Goal: Information Seeking & Learning: Learn about a topic

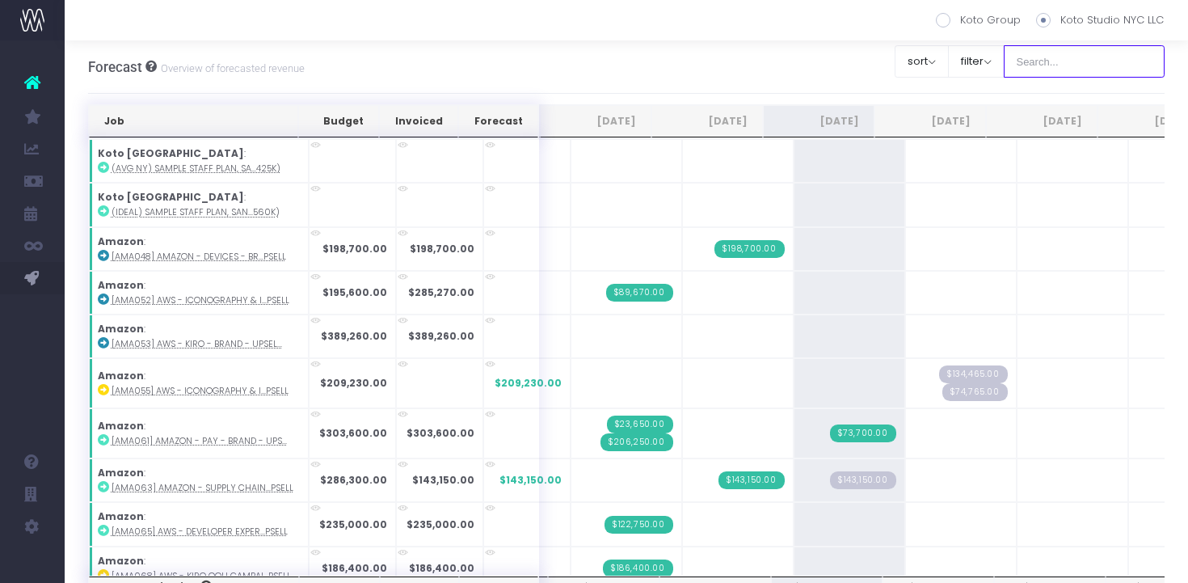
click at [1068, 61] on input "text" at bounding box center [1084, 61] width 162 height 32
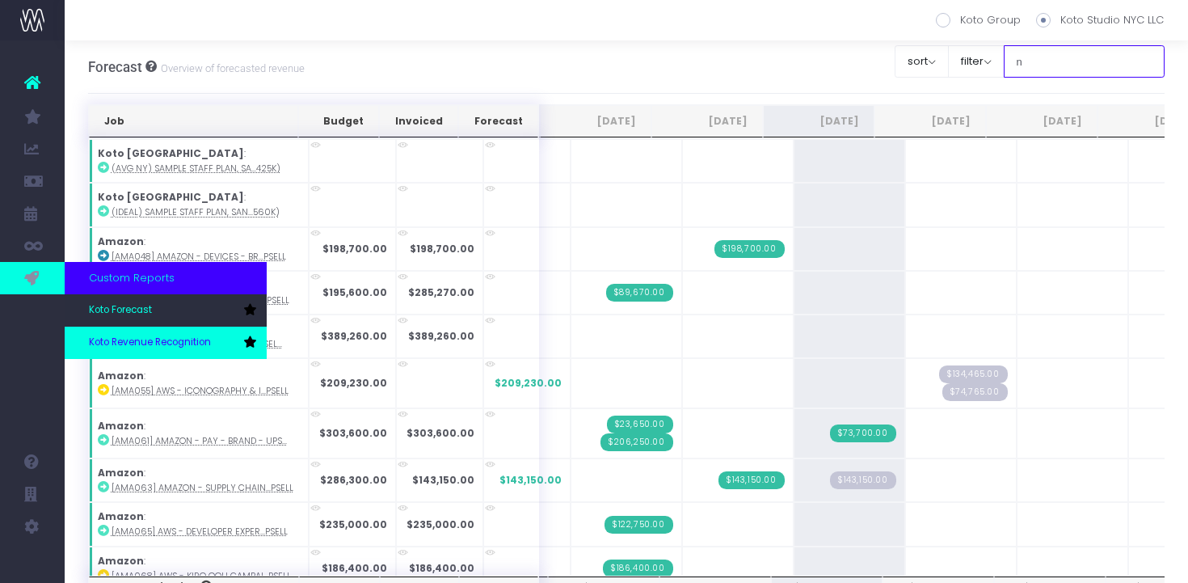
type input "n"
click at [116, 345] on span "Koto Revenue Recognition" at bounding box center [150, 342] width 122 height 15
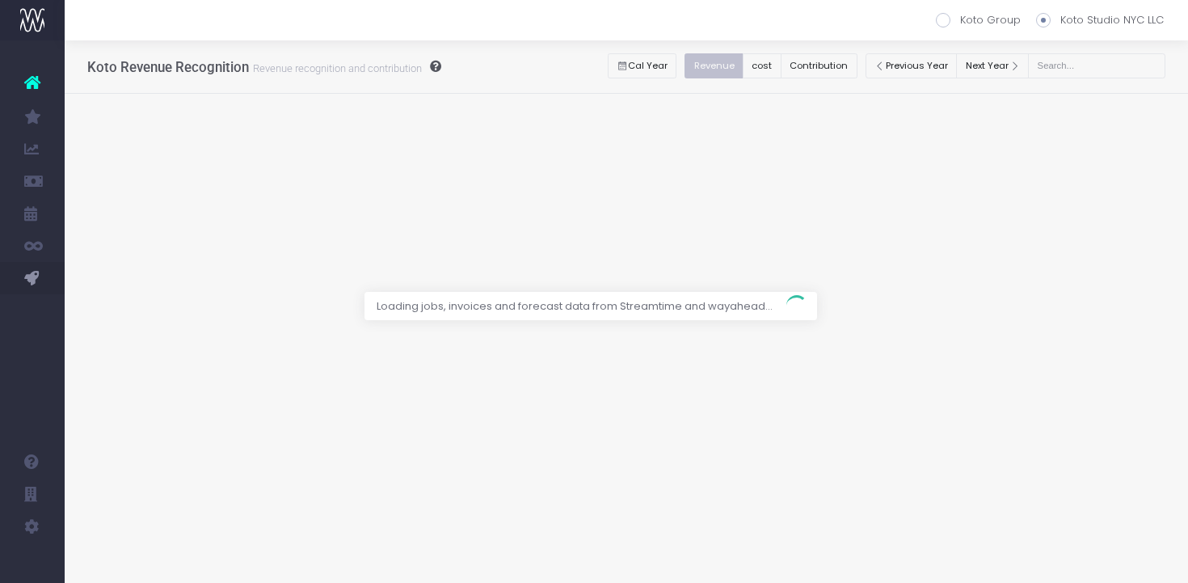
click at [1113, 61] on div at bounding box center [594, 291] width 1188 height 583
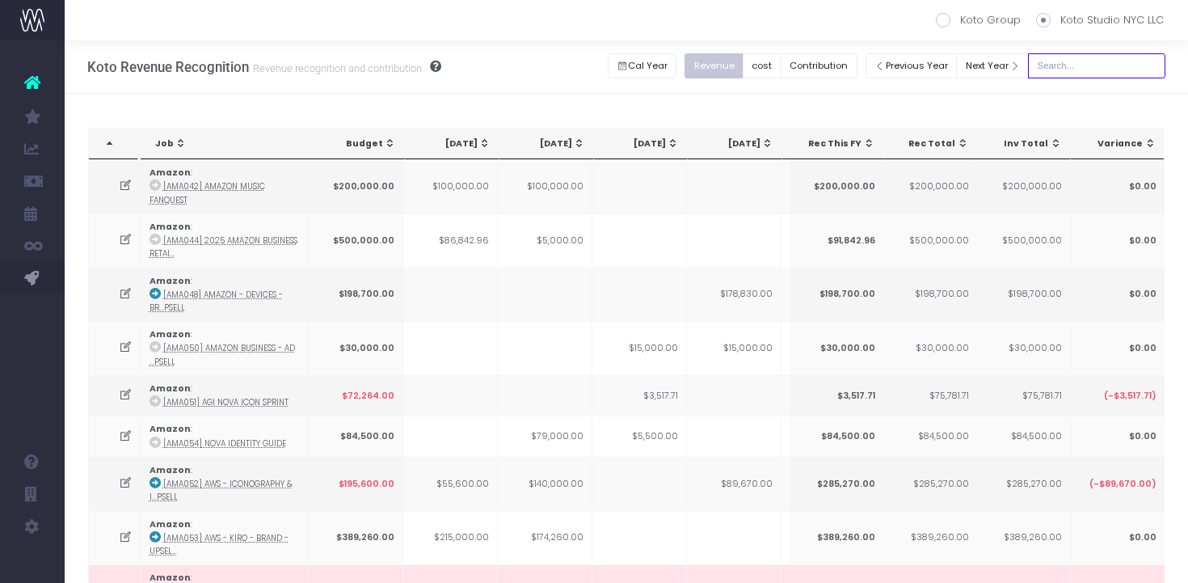
click at [1113, 61] on input "text" at bounding box center [1096, 65] width 137 height 25
type input "nex003"
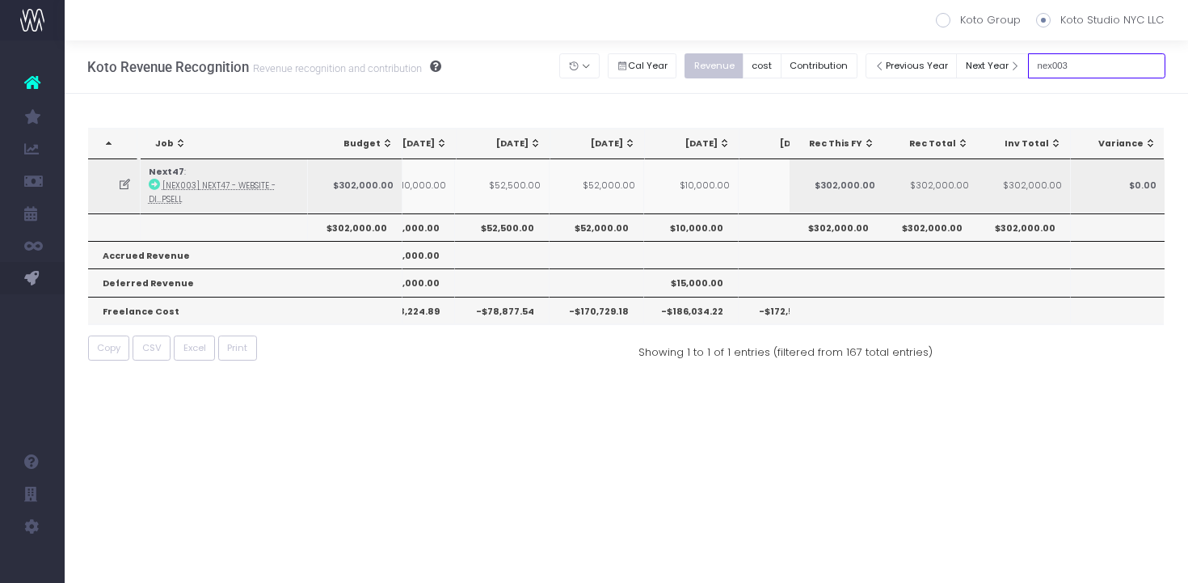
scroll to position [0, 154]
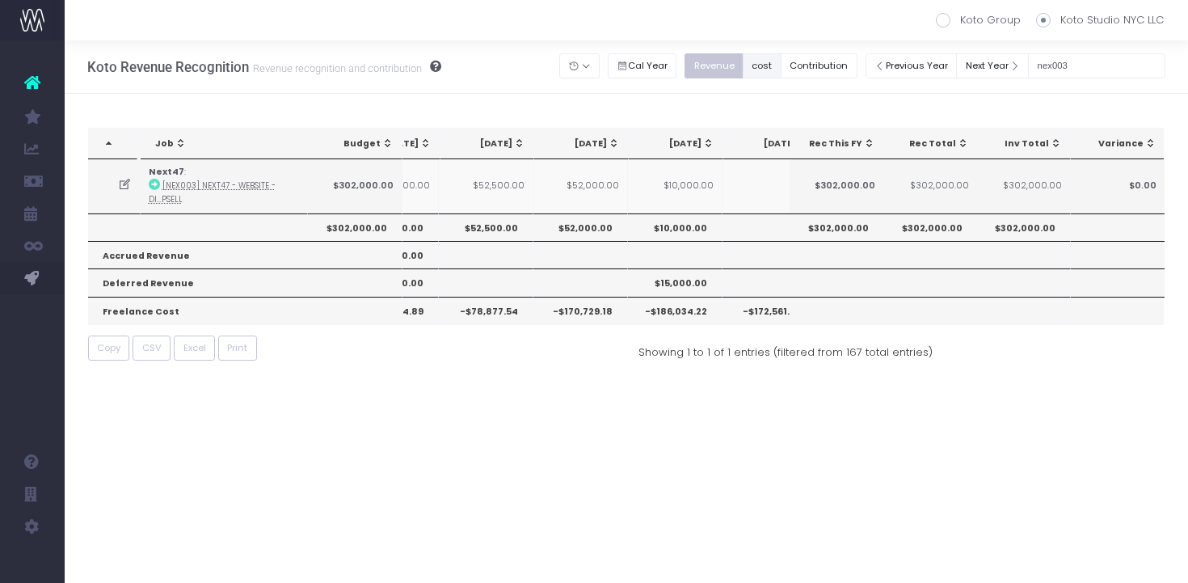
click at [780, 61] on button "cost" at bounding box center [761, 65] width 39 height 25
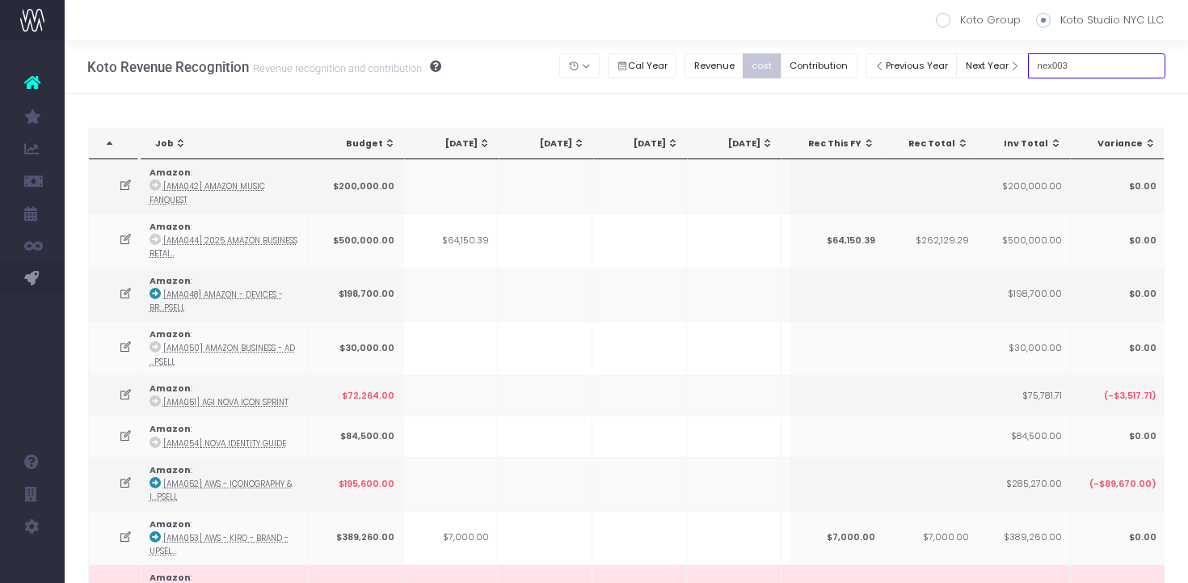
click at [1139, 76] on input "nex003" at bounding box center [1096, 65] width 137 height 25
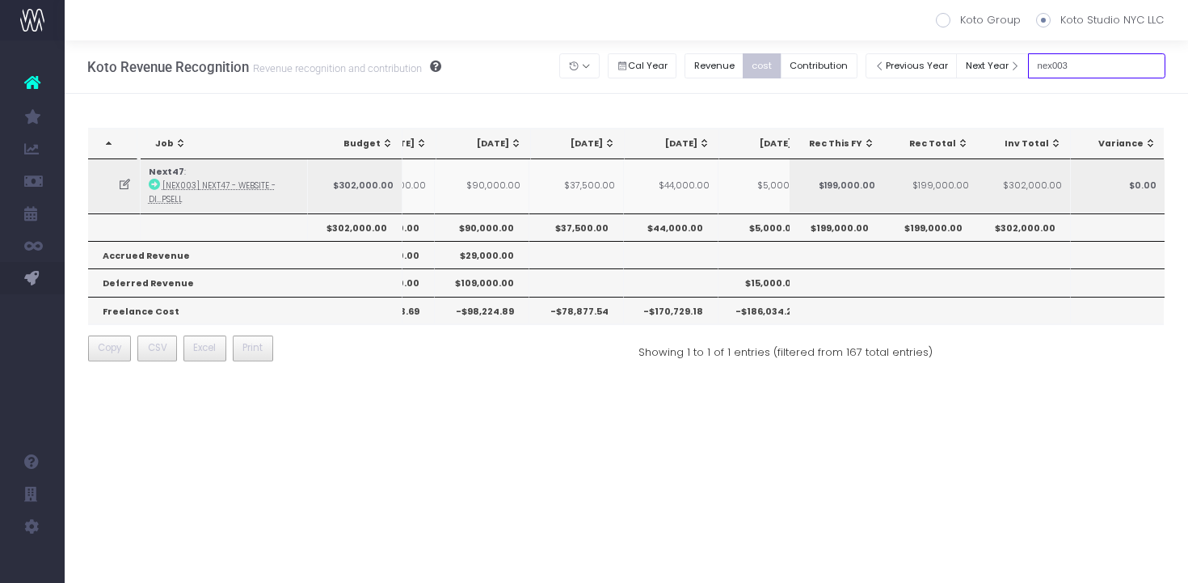
scroll to position [0, 69]
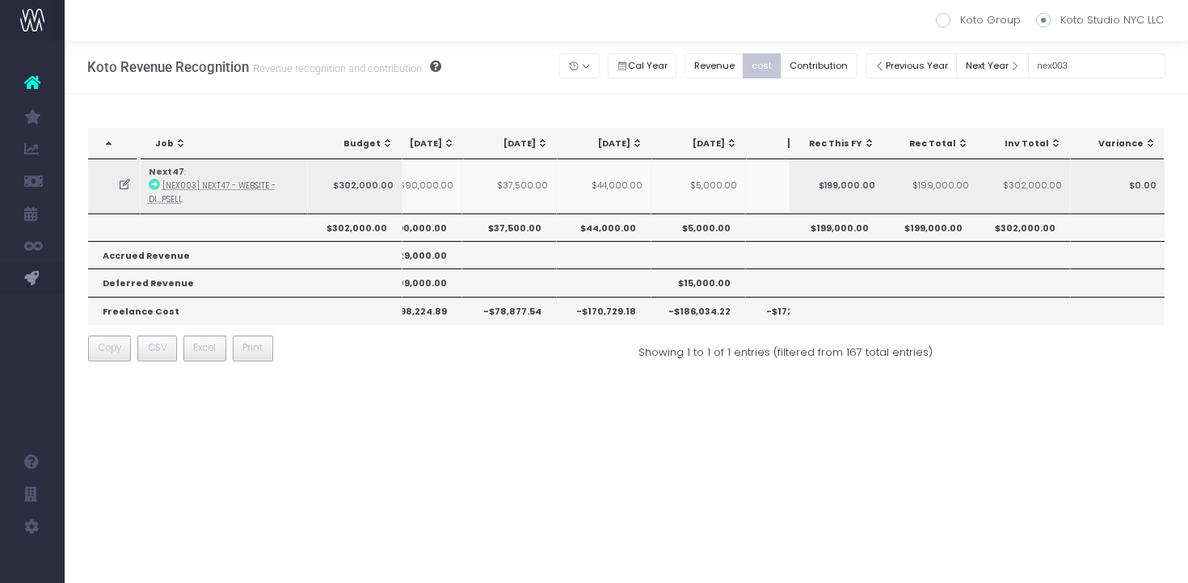
click at [118, 188] on icon at bounding box center [125, 185] width 14 height 14
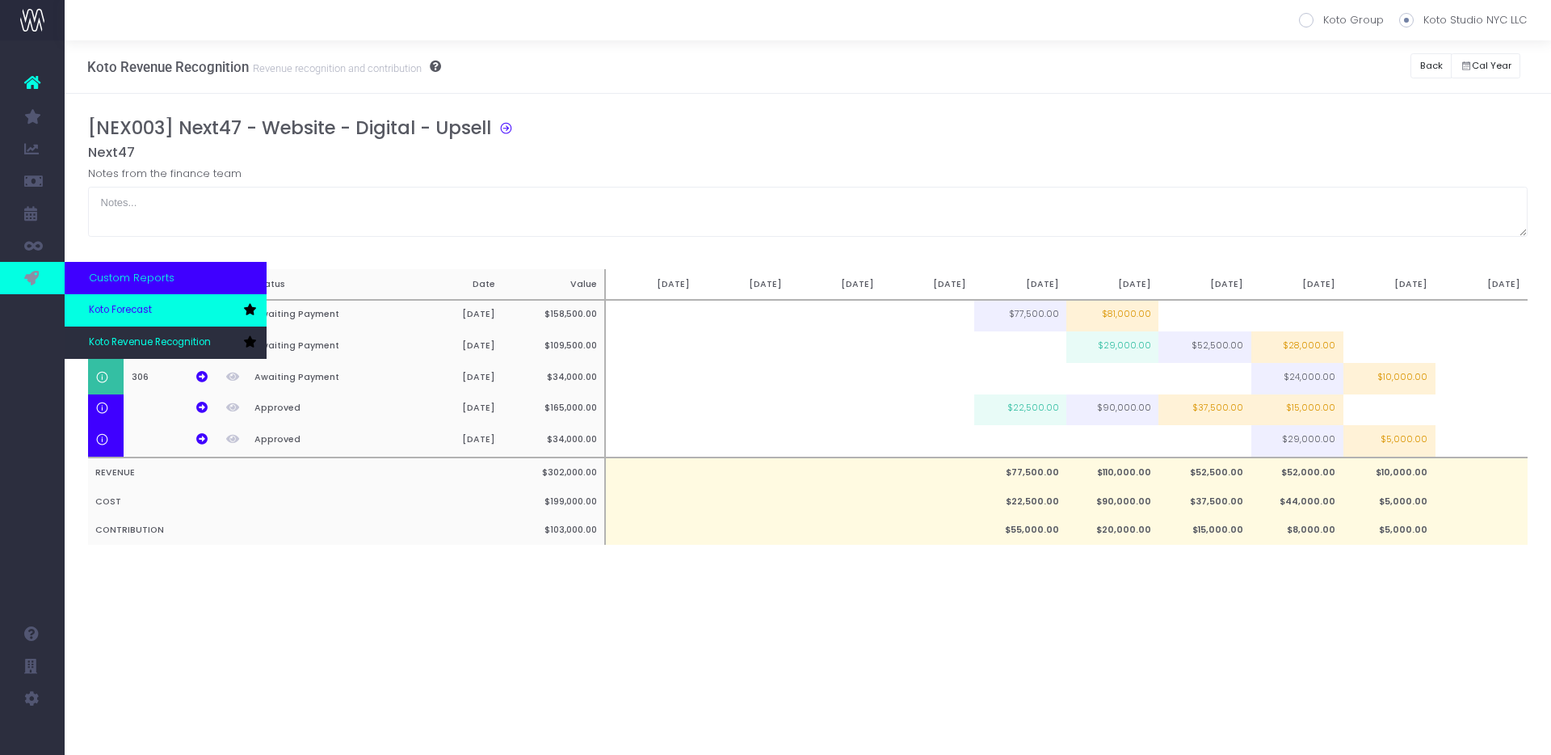
click at [127, 300] on link "Koto Forecast" at bounding box center [166, 310] width 202 height 32
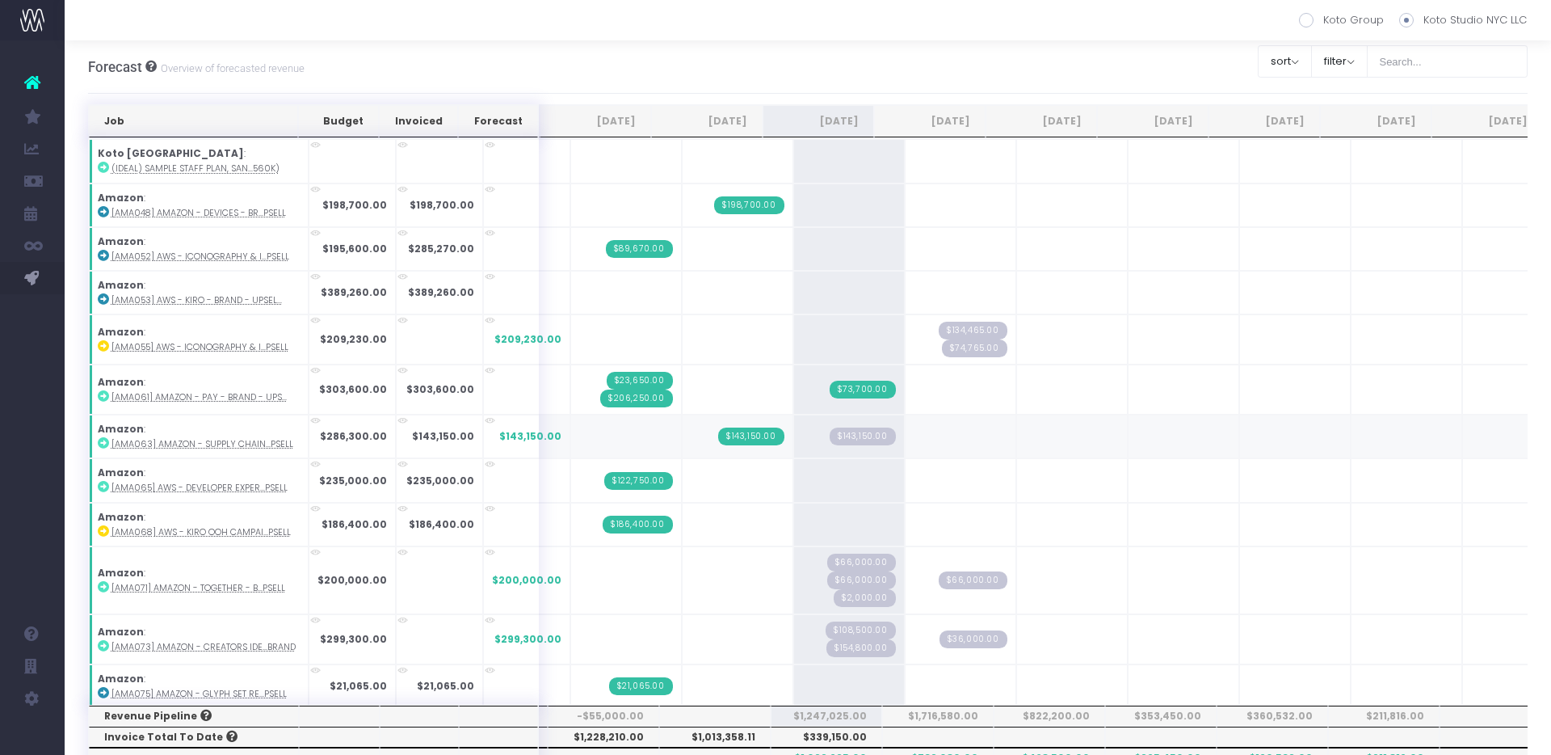
scroll to position [55, 0]
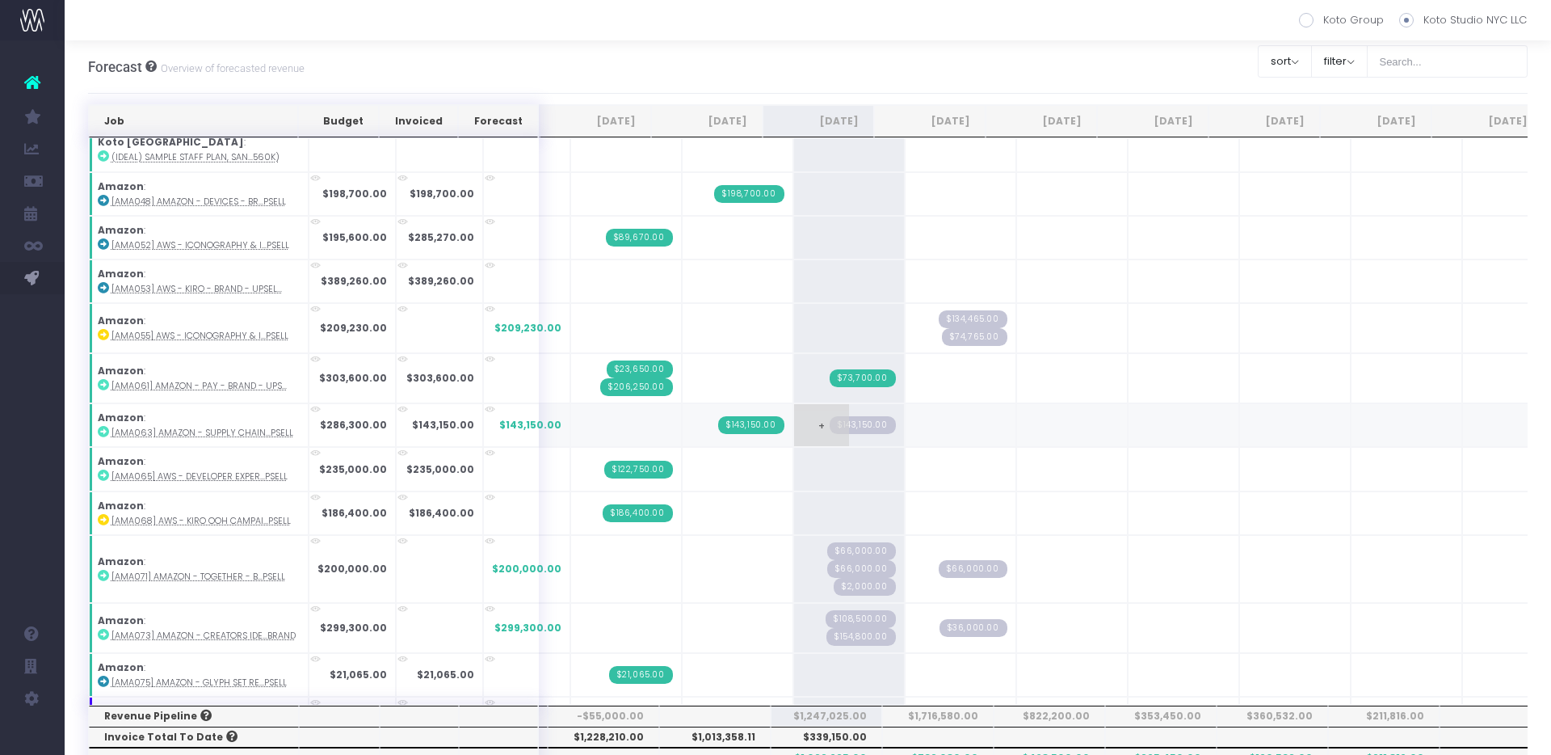
click at [834, 431] on span "$143,150.00" at bounding box center [863, 425] width 66 height 18
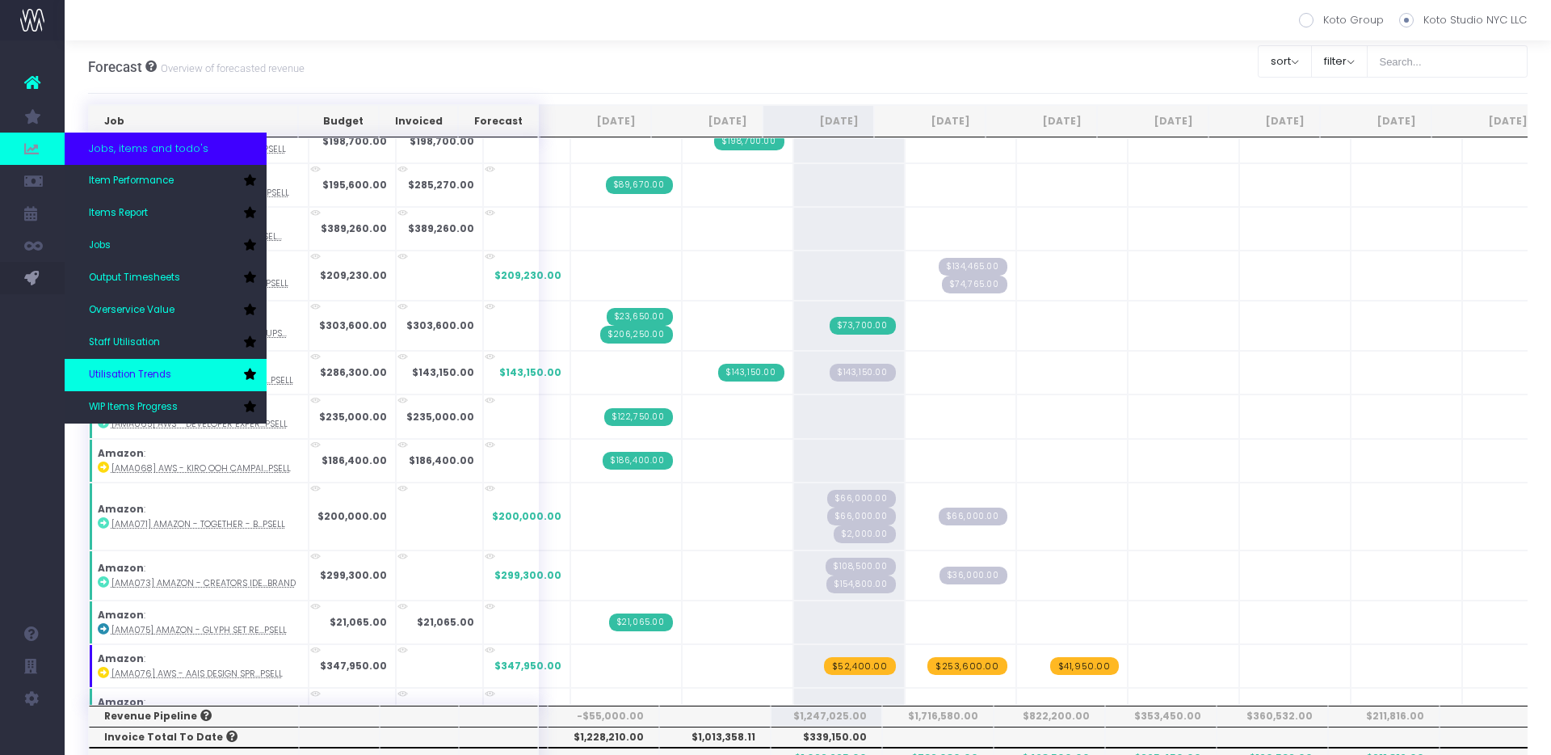
click at [125, 372] on span "Utilisation Trends" at bounding box center [130, 375] width 82 height 15
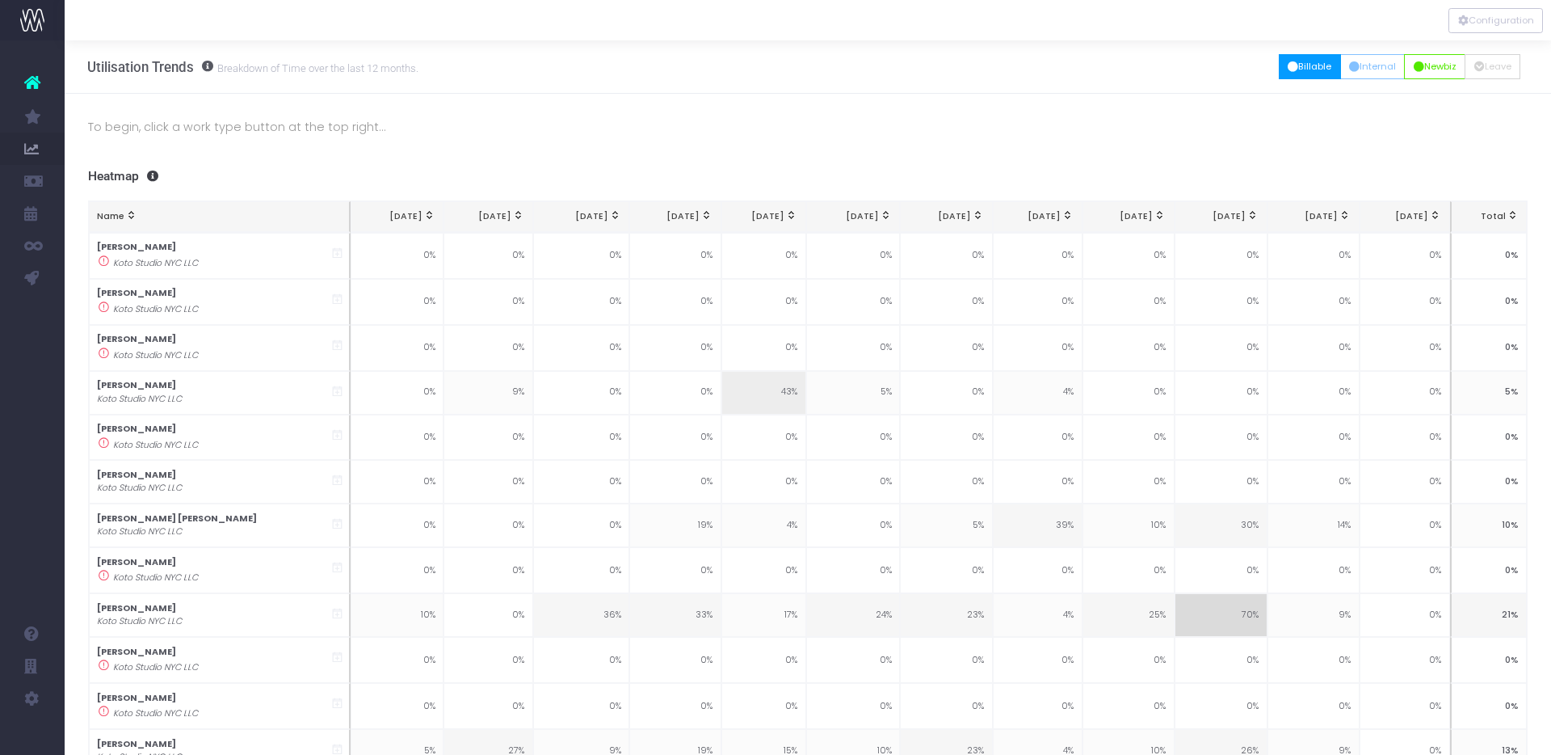
click at [1288, 67] on icon "button" at bounding box center [1293, 67] width 11 height 0
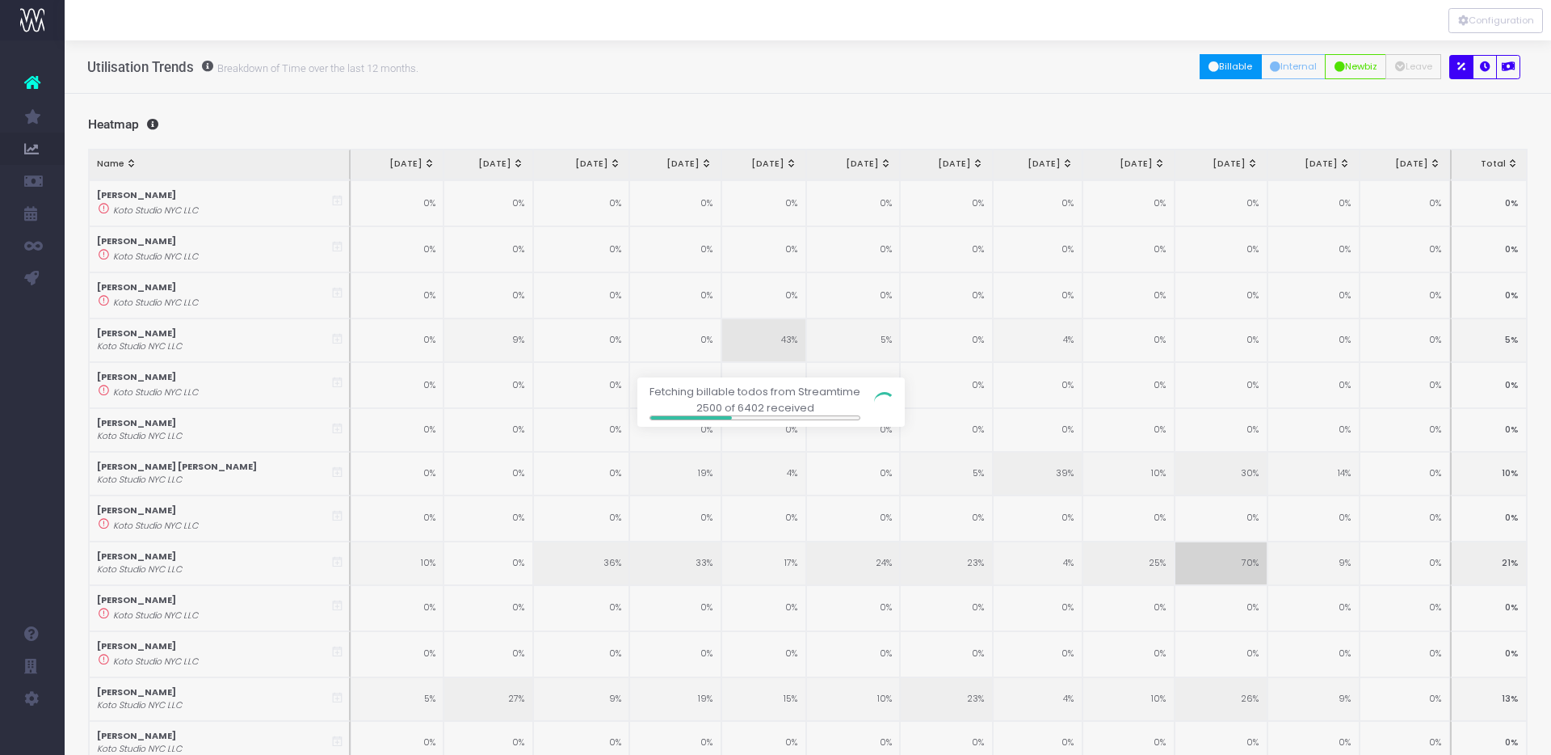
click at [1297, 54] on div at bounding box center [775, 377] width 1551 height 755
click at [1281, 63] on div at bounding box center [775, 377] width 1551 height 755
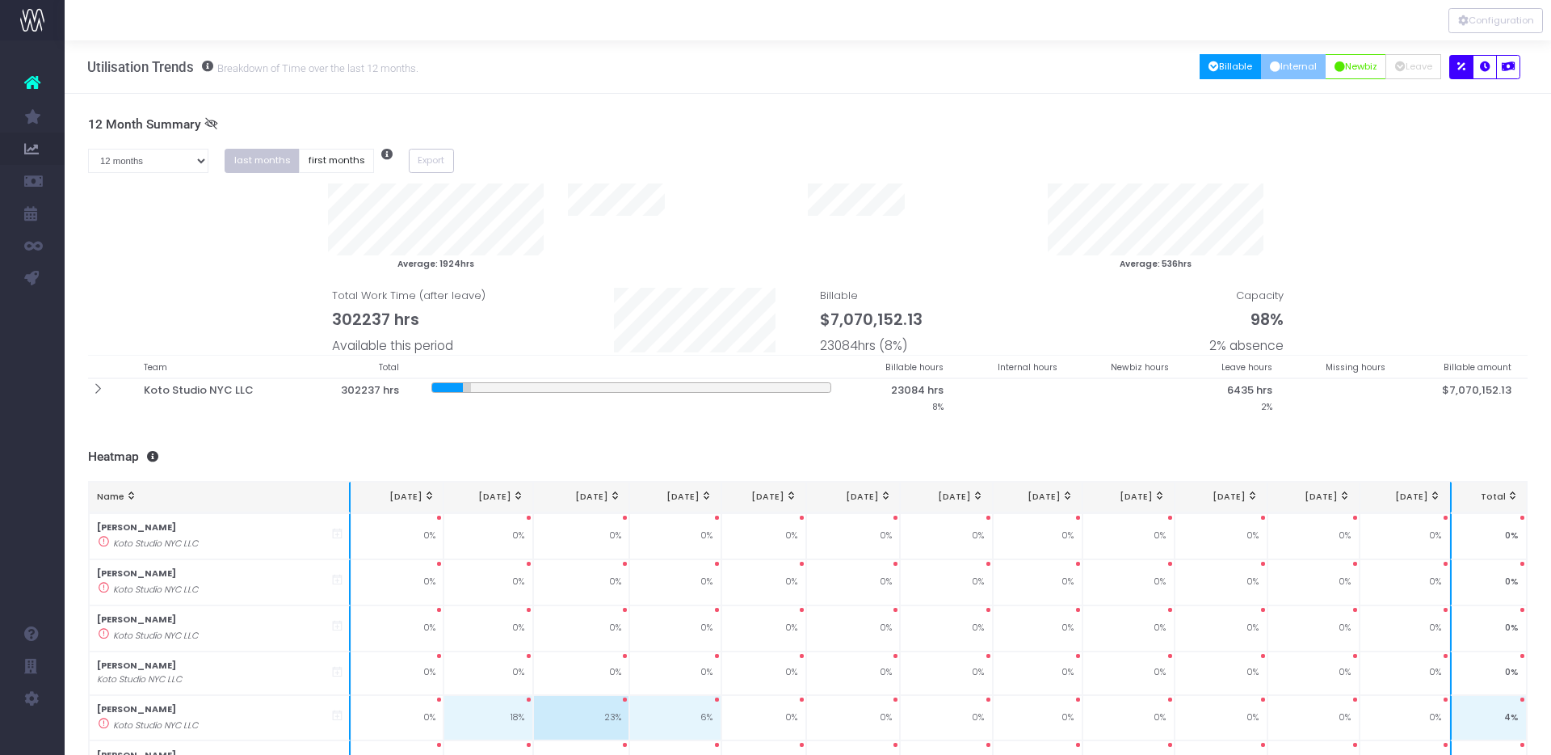
click at [1317, 72] on button "Internal" at bounding box center [1293, 66] width 65 height 25
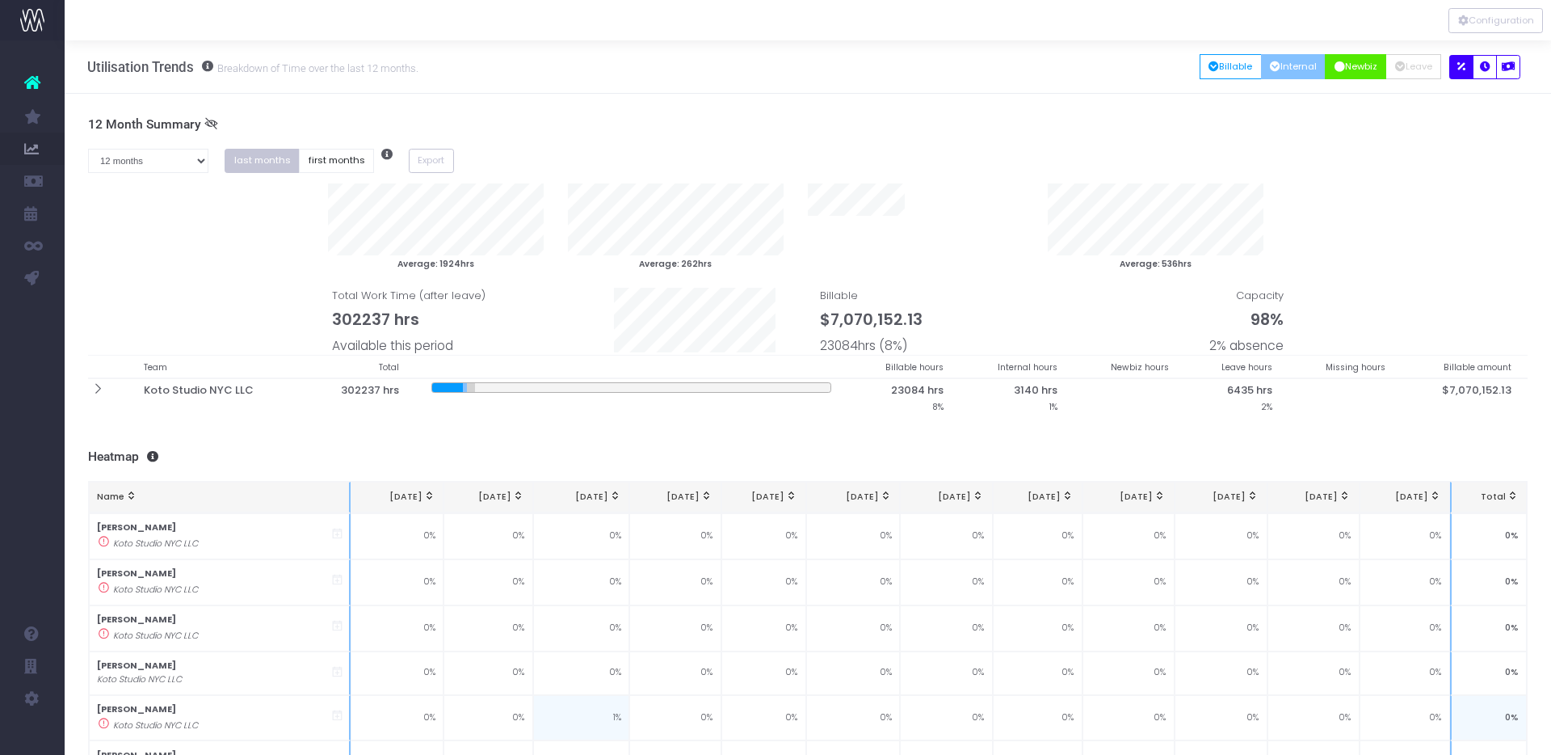
click at [1349, 74] on button "Newbiz" at bounding box center [1355, 66] width 61 height 25
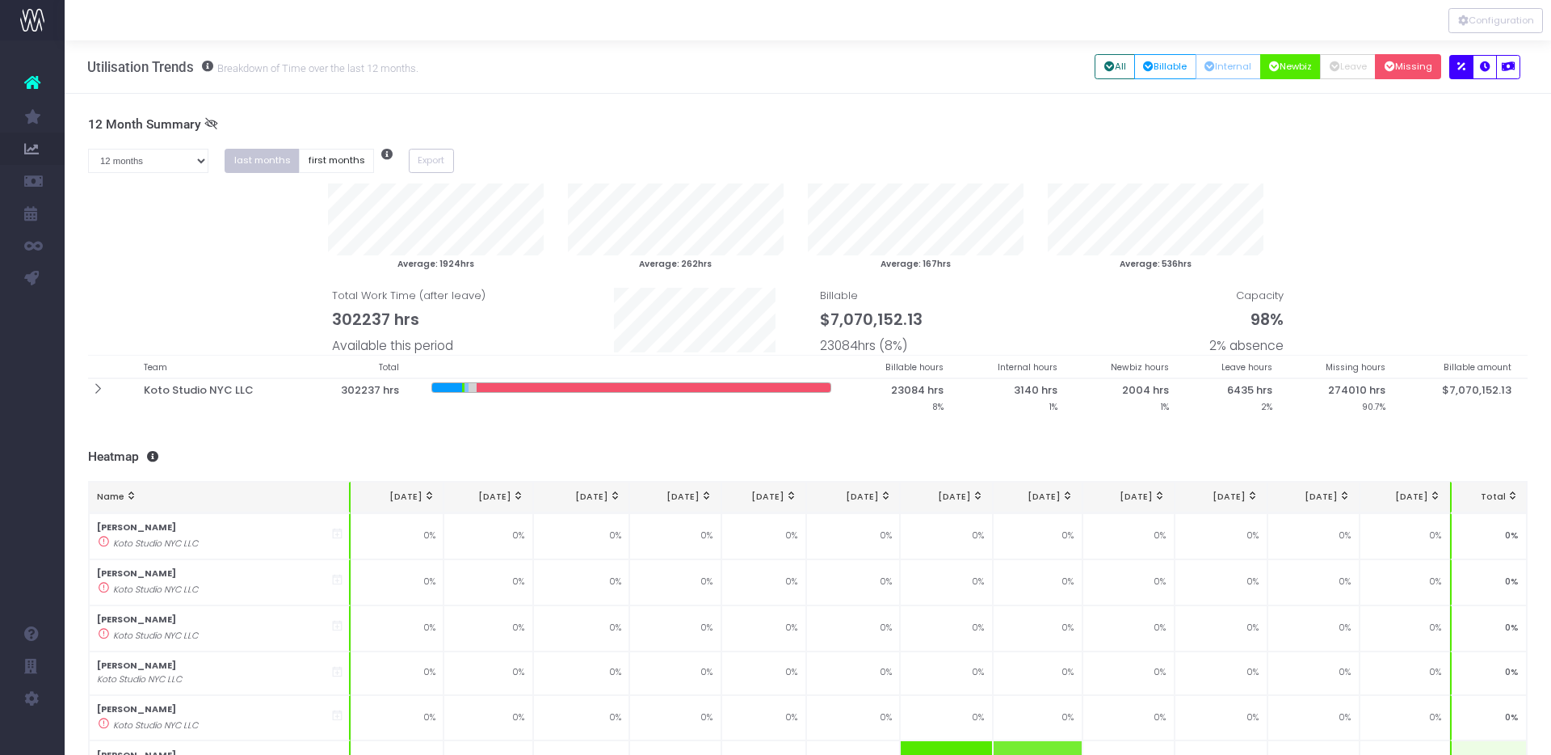
click at [1412, 73] on button "Missing" at bounding box center [1408, 66] width 66 height 25
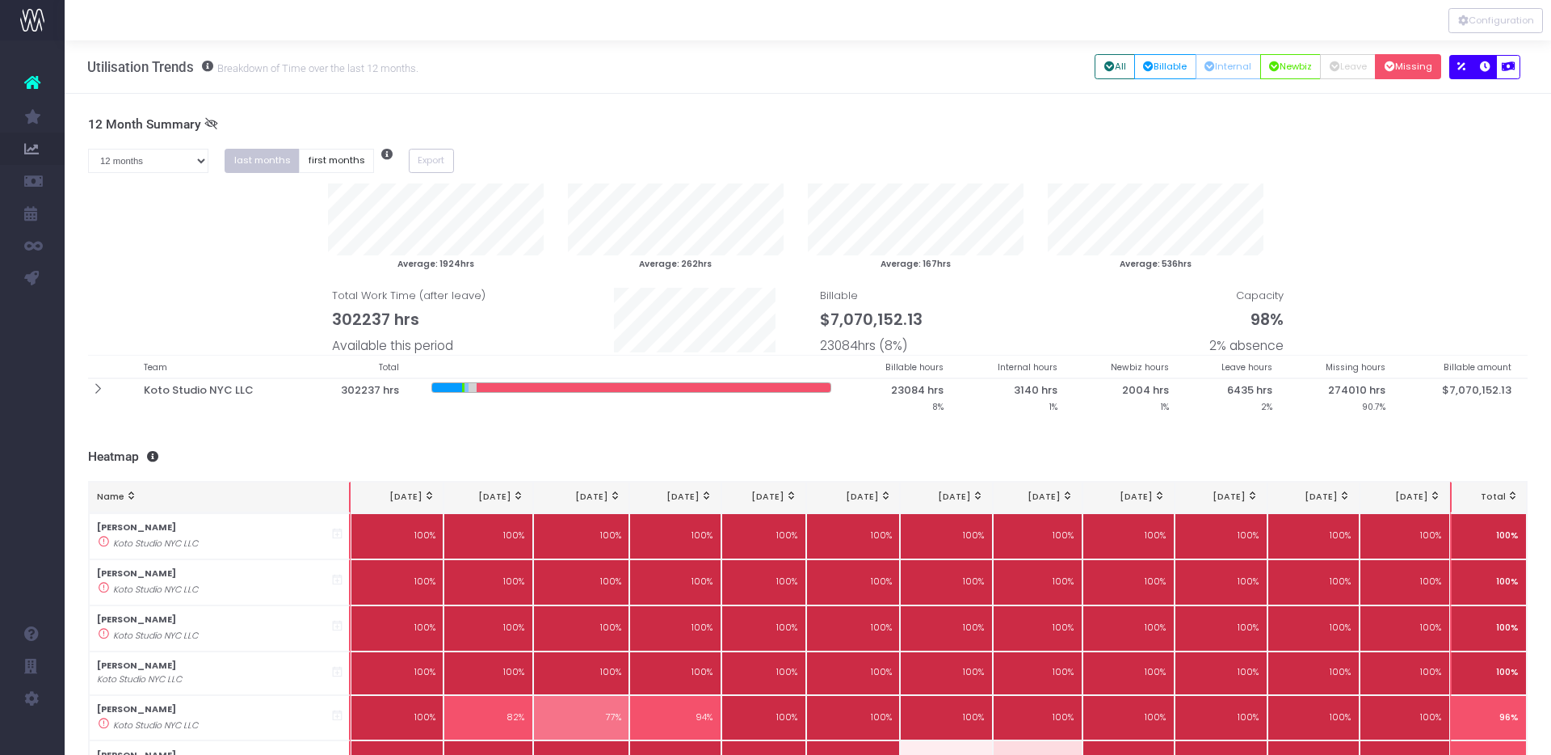
click at [1484, 67] on icon "button" at bounding box center [1485, 67] width 11 height 0
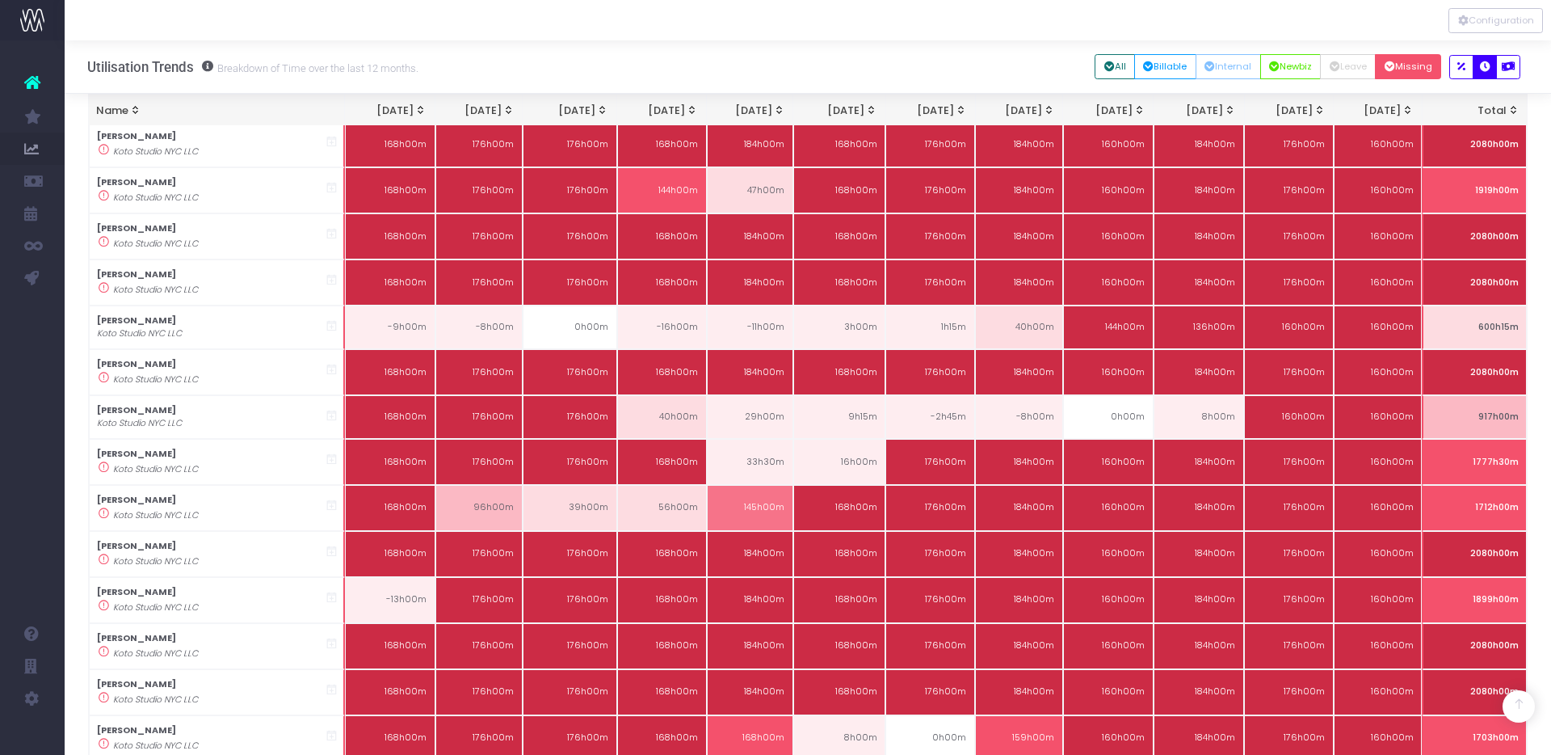
scroll to position [6619, 0]
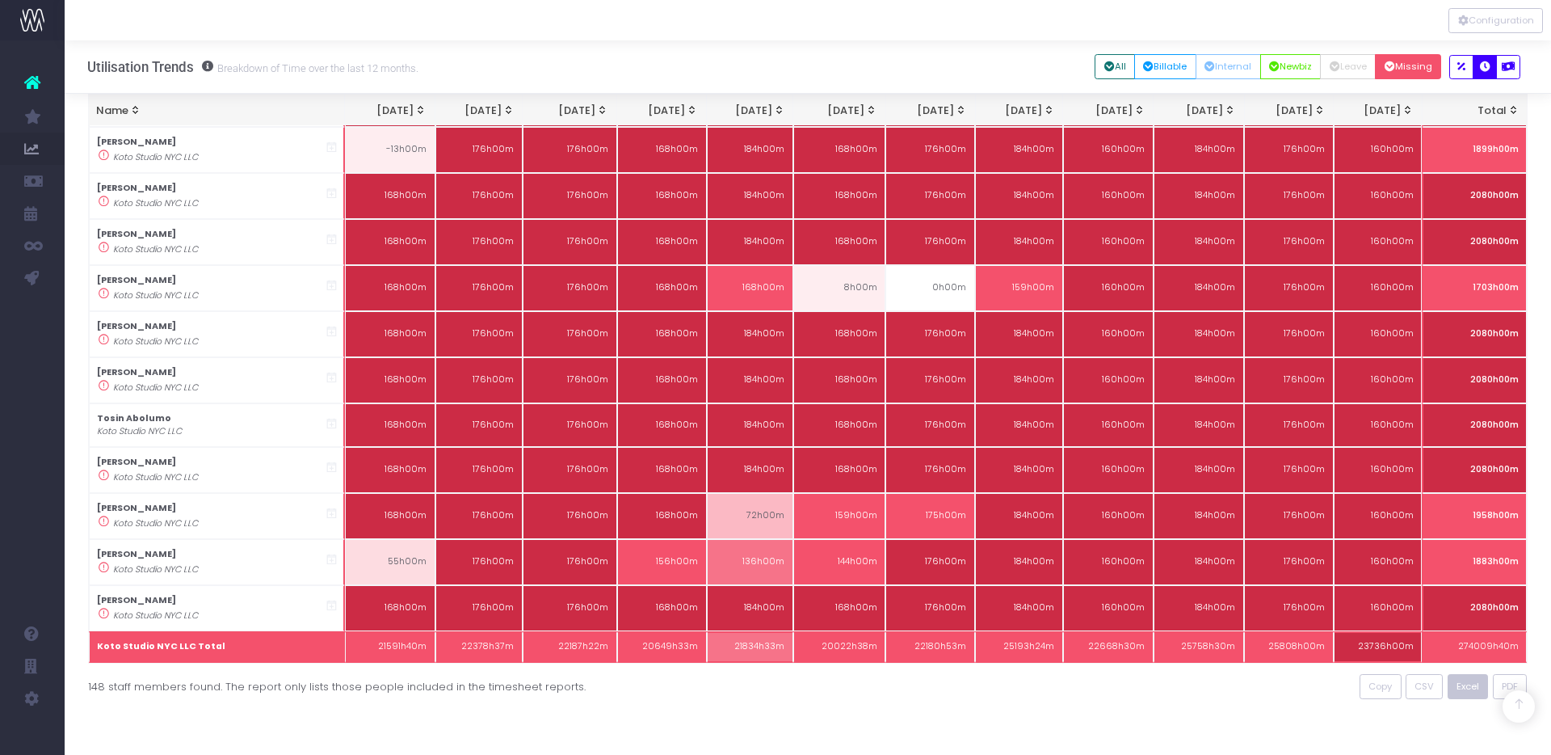
click at [1470, 687] on span "Excel" at bounding box center [1468, 686] width 23 height 14
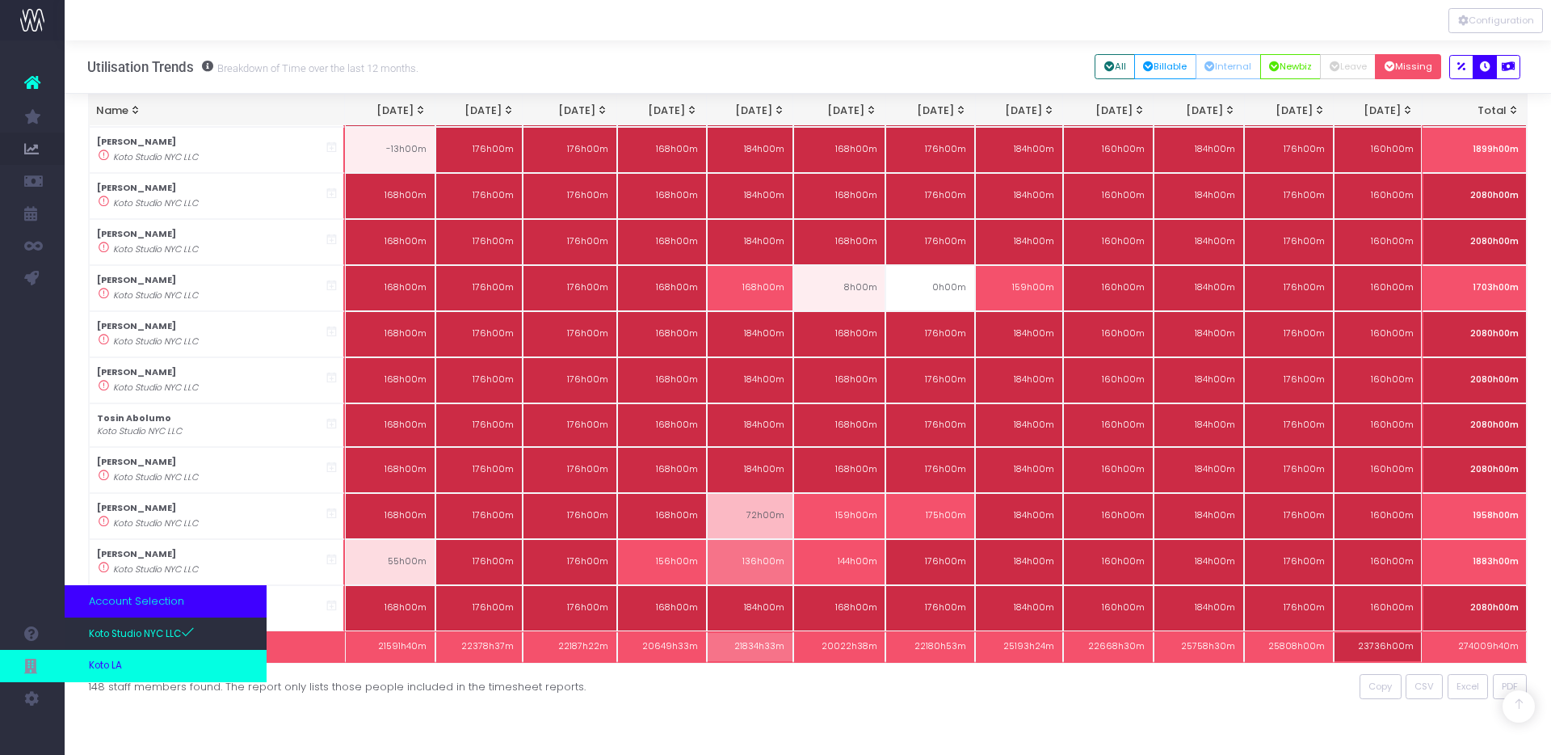
click at [105, 668] on span "Koto LA" at bounding box center [105, 665] width 33 height 15
